Goal: Navigation & Orientation: Find specific page/section

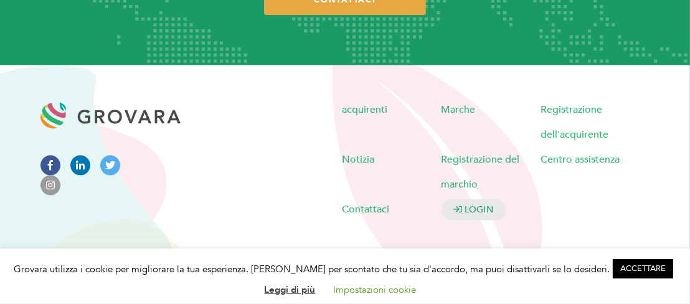
scroll to position [2692, 0]
click at [457, 108] on font "Marche" at bounding box center [459, 110] width 34 height 14
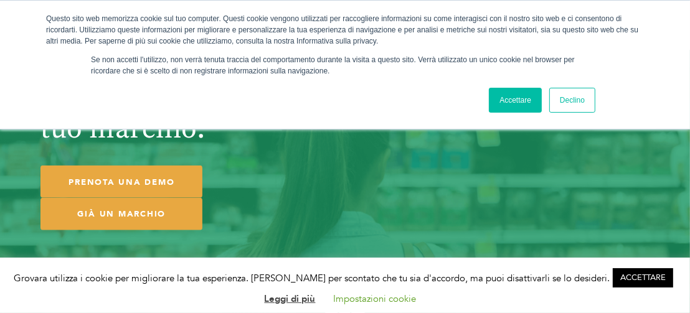
click at [561, 100] on font "Declino" at bounding box center [572, 100] width 25 height 9
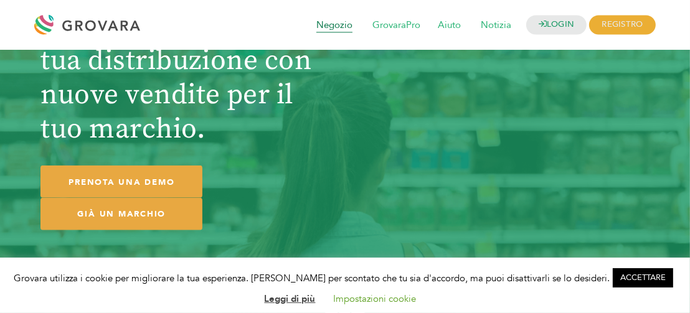
click at [334, 28] on font "Negozio" at bounding box center [335, 25] width 36 height 12
